Goal: Navigation & Orientation: Understand site structure

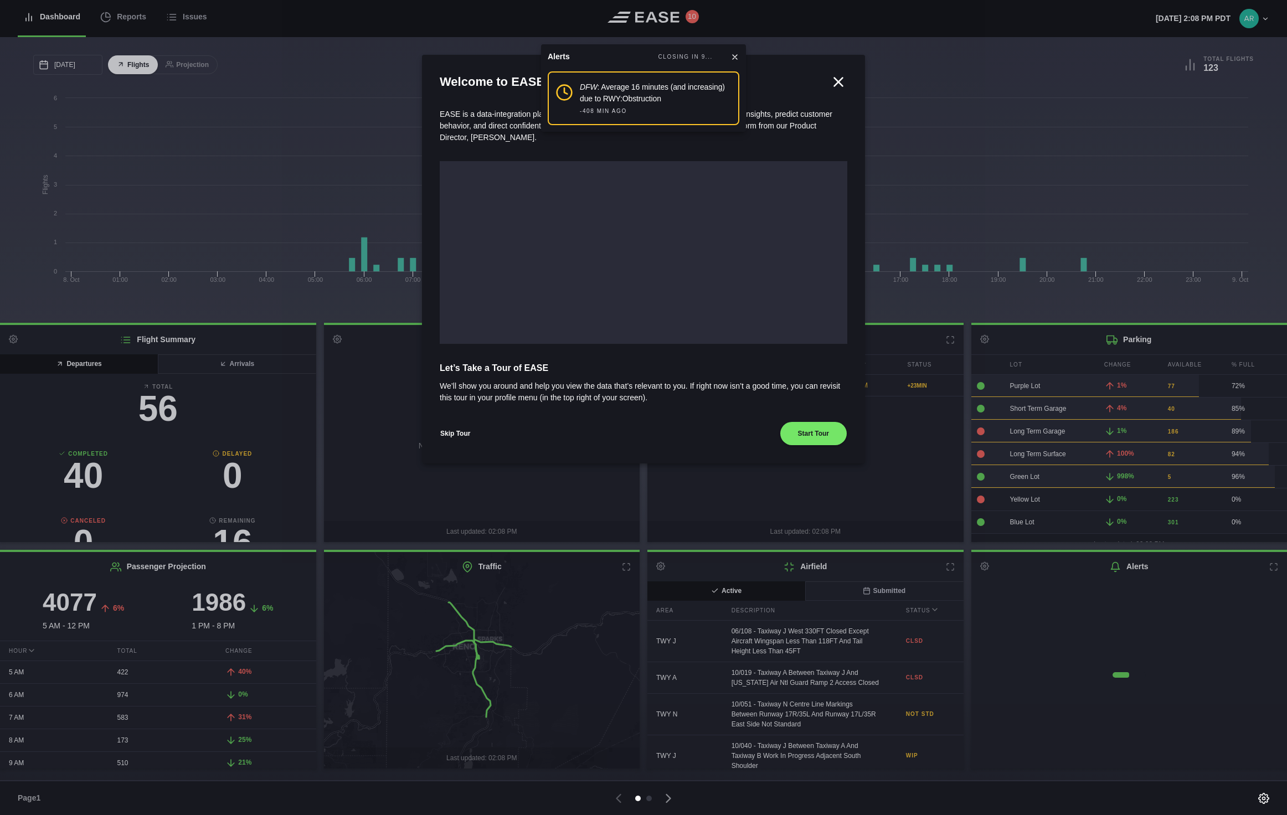
click at [457, 429] on button "Skip Tour" at bounding box center [455, 433] width 31 height 24
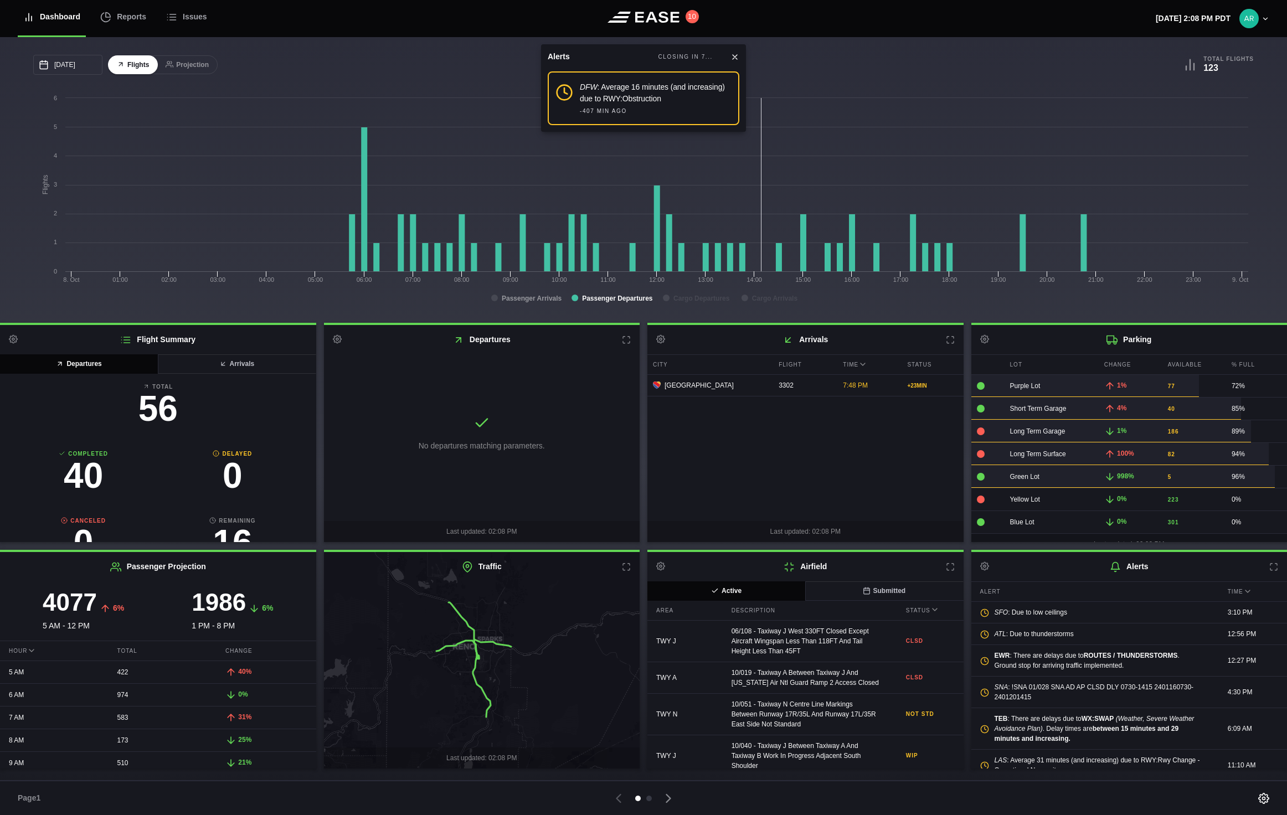
click at [535, 300] on tspan "Passenger Arrivals" at bounding box center [532, 299] width 60 height 8
